Goal: Book appointment/travel/reservation

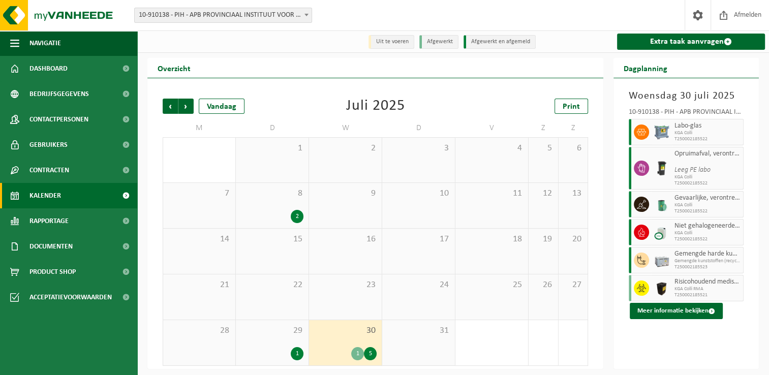
click at [358, 107] on div "Juli 2025" at bounding box center [375, 106] width 59 height 15
click at [370, 103] on div "Juli 2025" at bounding box center [375, 106] width 59 height 15
click at [435, 106] on div "Vorige Volgende Vandaag [DATE] Print" at bounding box center [375, 106] width 425 height 15
click at [365, 105] on div "Juli 2025" at bounding box center [375, 106] width 59 height 15
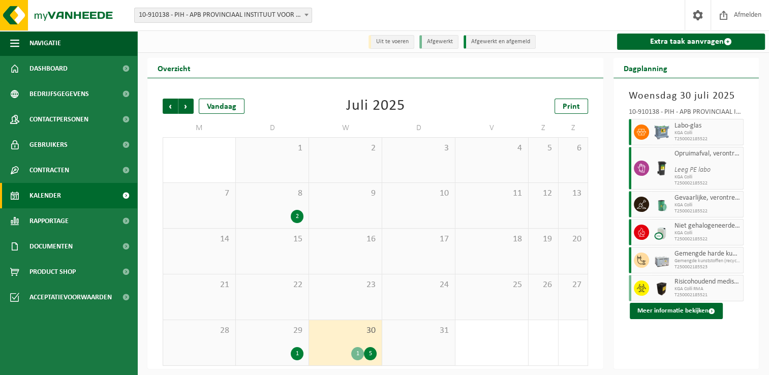
drag, startPoint x: 365, startPoint y: 105, endPoint x: 394, endPoint y: 109, distance: 28.7
click at [394, 109] on div "Juli 2025" at bounding box center [375, 106] width 59 height 15
drag, startPoint x: 394, startPoint y: 109, endPoint x: 436, endPoint y: 117, distance: 43.0
click at [436, 117] on div "Vorige Volgende Vandaag [DATE] Print M D W D V Z Z 30 1 2 3 4 5 6 7 8 2 9 10 11…" at bounding box center [375, 232] width 435 height 288
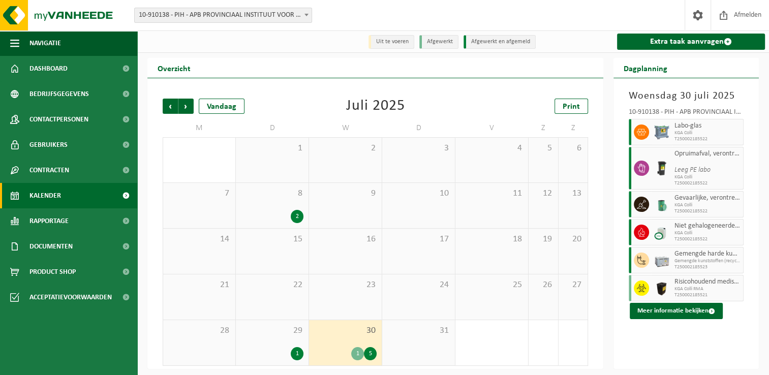
click at [368, 114] on div "Juli 2025" at bounding box center [375, 106] width 59 height 15
click at [367, 104] on div "Juli 2025" at bounding box center [375, 106] width 59 height 15
click at [364, 104] on div "Juli 2025" at bounding box center [375, 106] width 59 height 15
drag, startPoint x: 364, startPoint y: 104, endPoint x: 374, endPoint y: 106, distance: 11.0
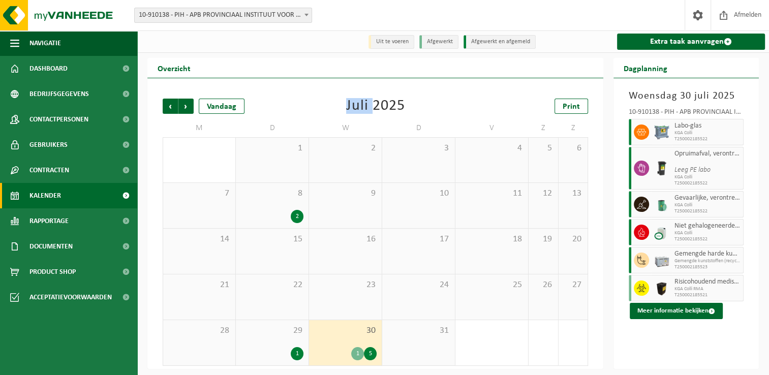
click at [376, 106] on div "Juli 2025" at bounding box center [375, 106] width 59 height 15
click at [366, 109] on div "Juli 2025" at bounding box center [375, 106] width 59 height 15
click at [365, 111] on div "Juli 2025" at bounding box center [375, 106] width 59 height 15
drag, startPoint x: 365, startPoint y: 111, endPoint x: 361, endPoint y: 116, distance: 6.5
click at [361, 114] on div "Juli 2025" at bounding box center [375, 106] width 59 height 15
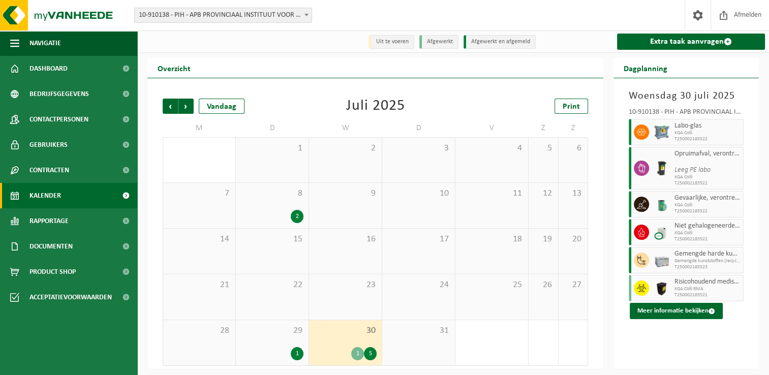
click at [384, 110] on div "Juli 2025" at bounding box center [375, 106] width 59 height 15
click at [389, 99] on div "Juli 2025" at bounding box center [375, 106] width 59 height 15
click at [384, 108] on div "Juli 2025" at bounding box center [375, 106] width 59 height 15
